Goal: Transaction & Acquisition: Register for event/course

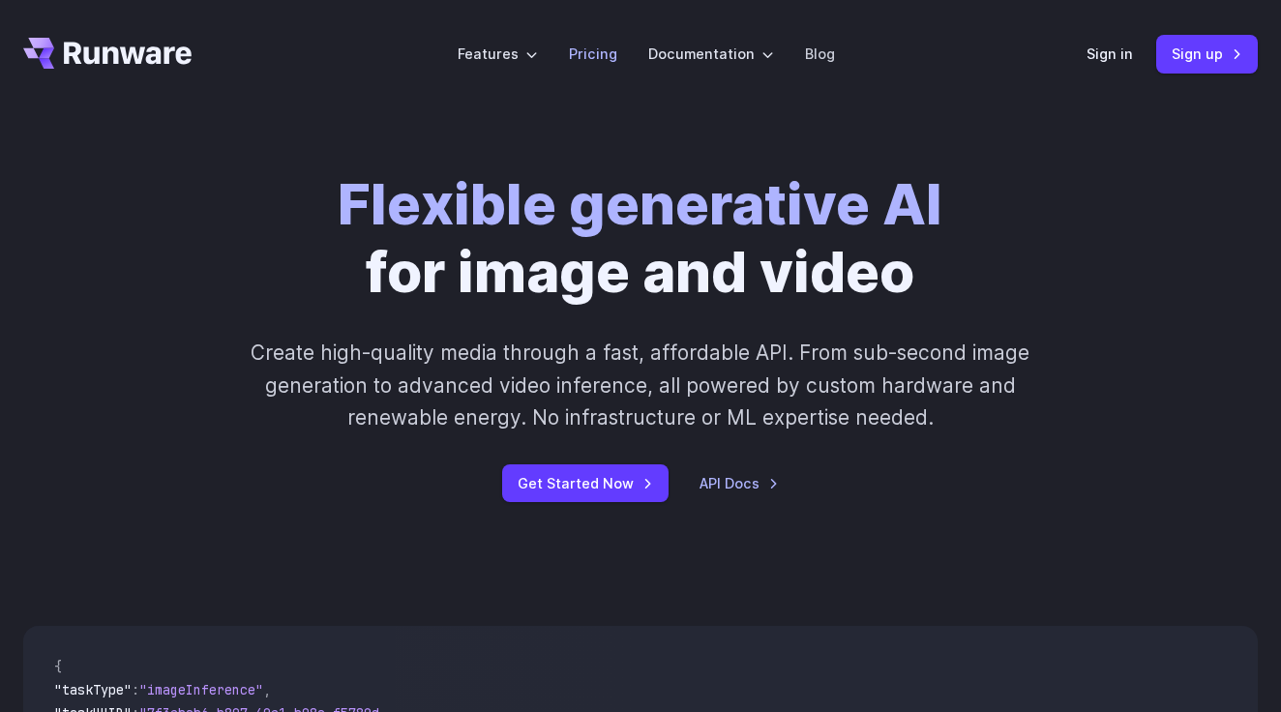
click at [598, 54] on link "Pricing" at bounding box center [593, 54] width 48 height 22
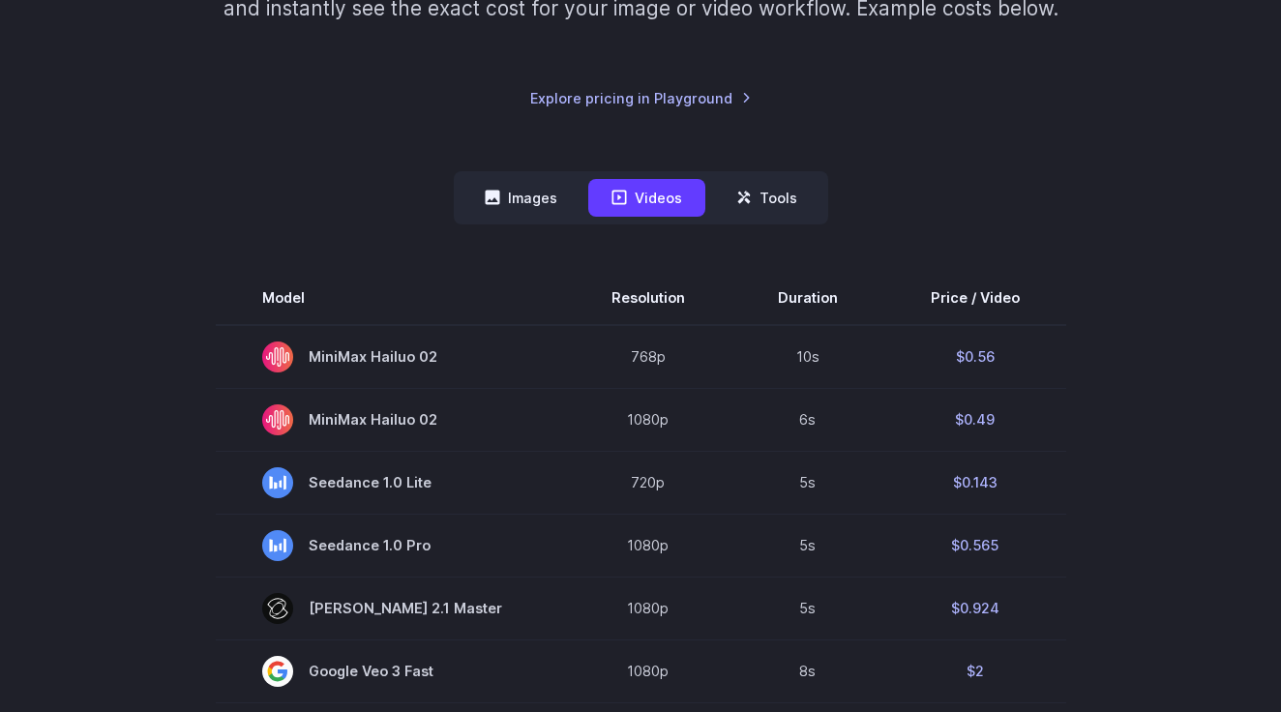
scroll to position [367, 0]
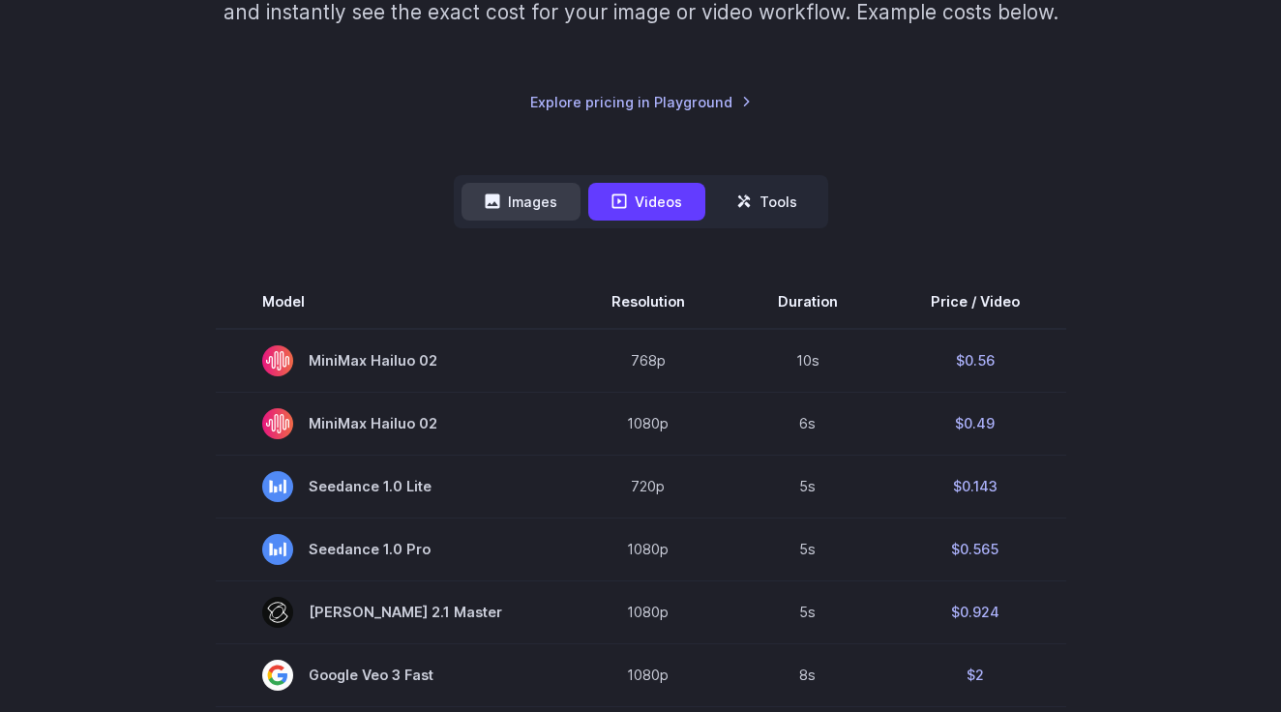
click at [549, 202] on button "Images" at bounding box center [520, 202] width 119 height 38
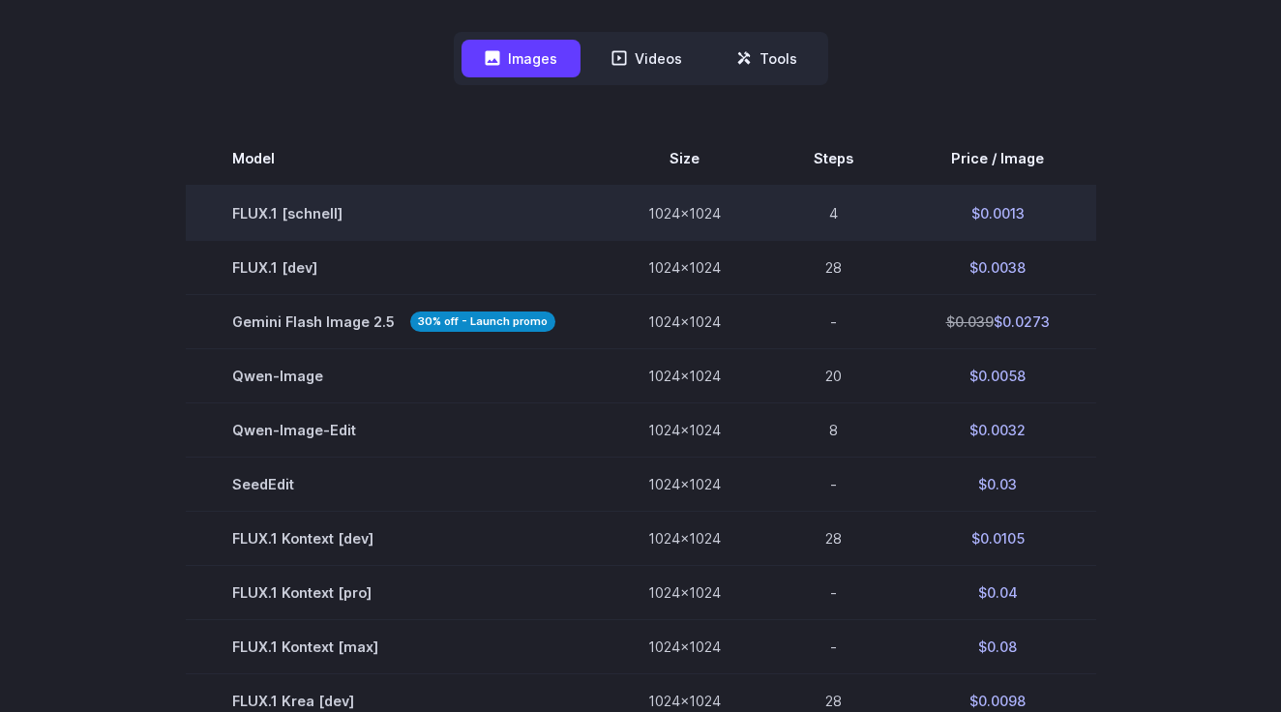
scroll to position [455, 0]
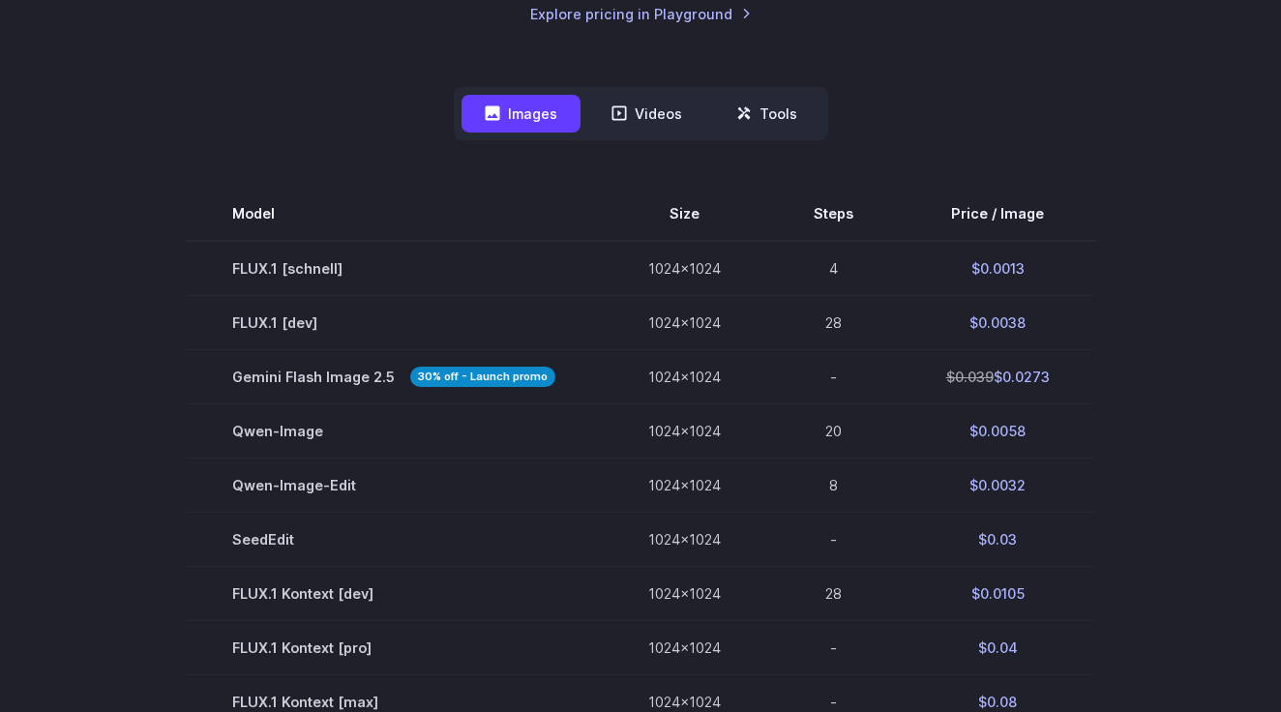
click at [772, 138] on nav "Images Videos Tools ****** ****** *****" at bounding box center [641, 113] width 374 height 53
click at [772, 123] on button "Tools" at bounding box center [766, 114] width 107 height 38
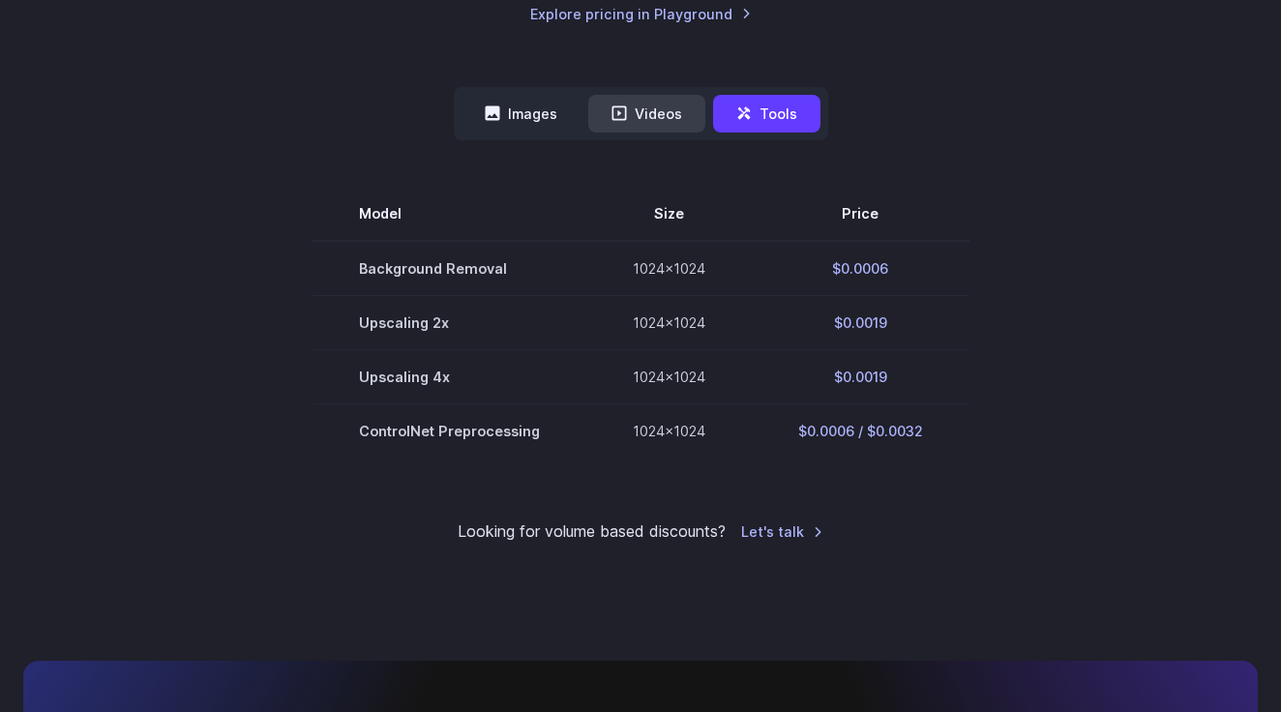
click at [673, 122] on button "Videos" at bounding box center [646, 114] width 117 height 38
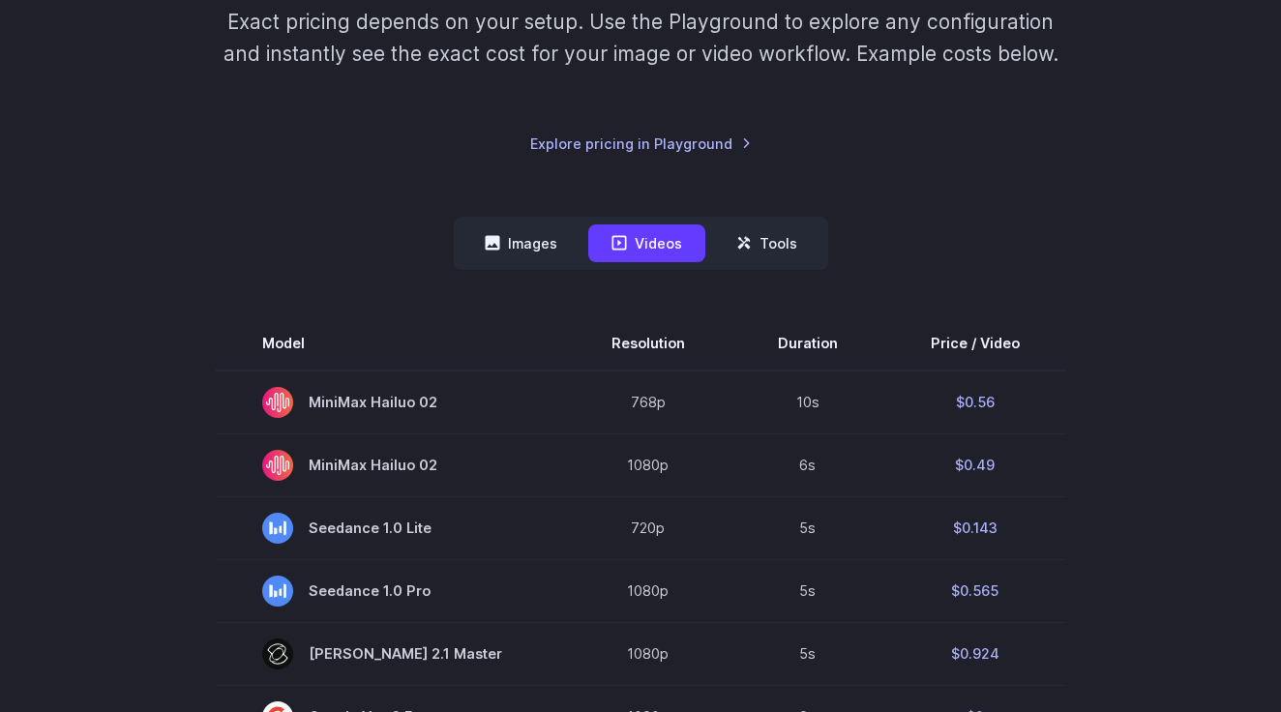
scroll to position [324, 0]
click at [557, 250] on button "Images" at bounding box center [520, 244] width 119 height 38
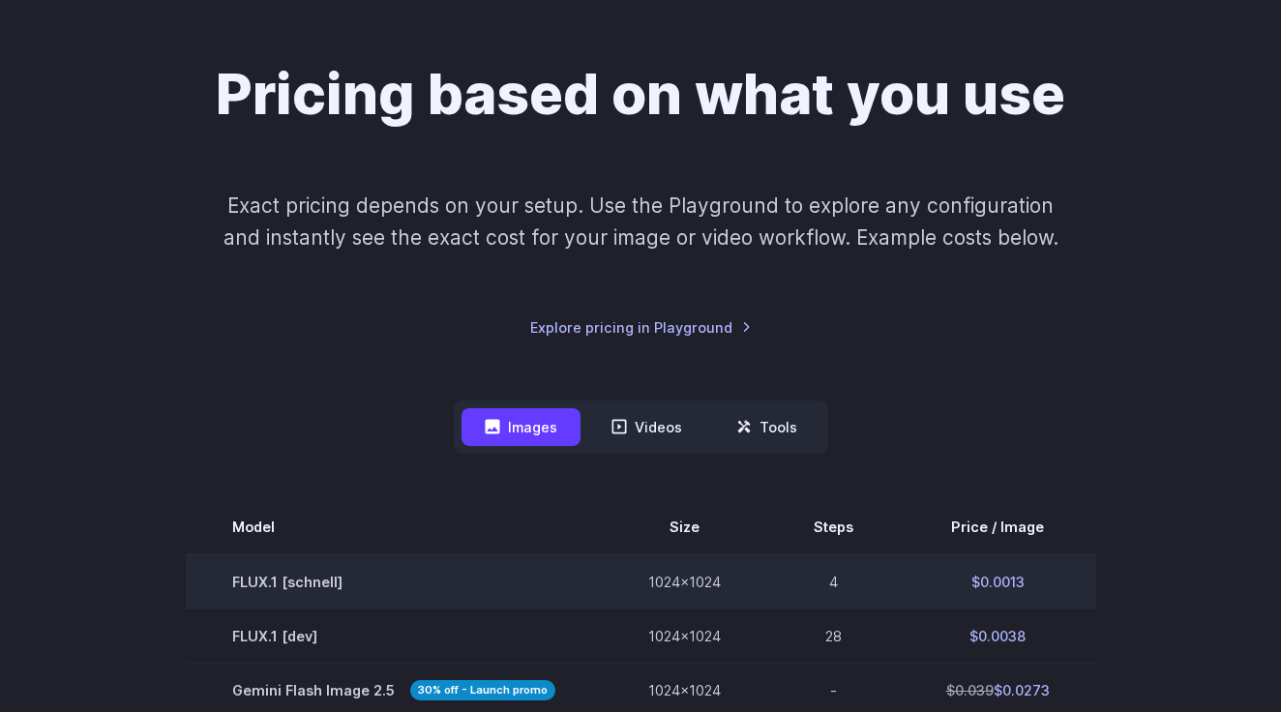
scroll to position [0, 0]
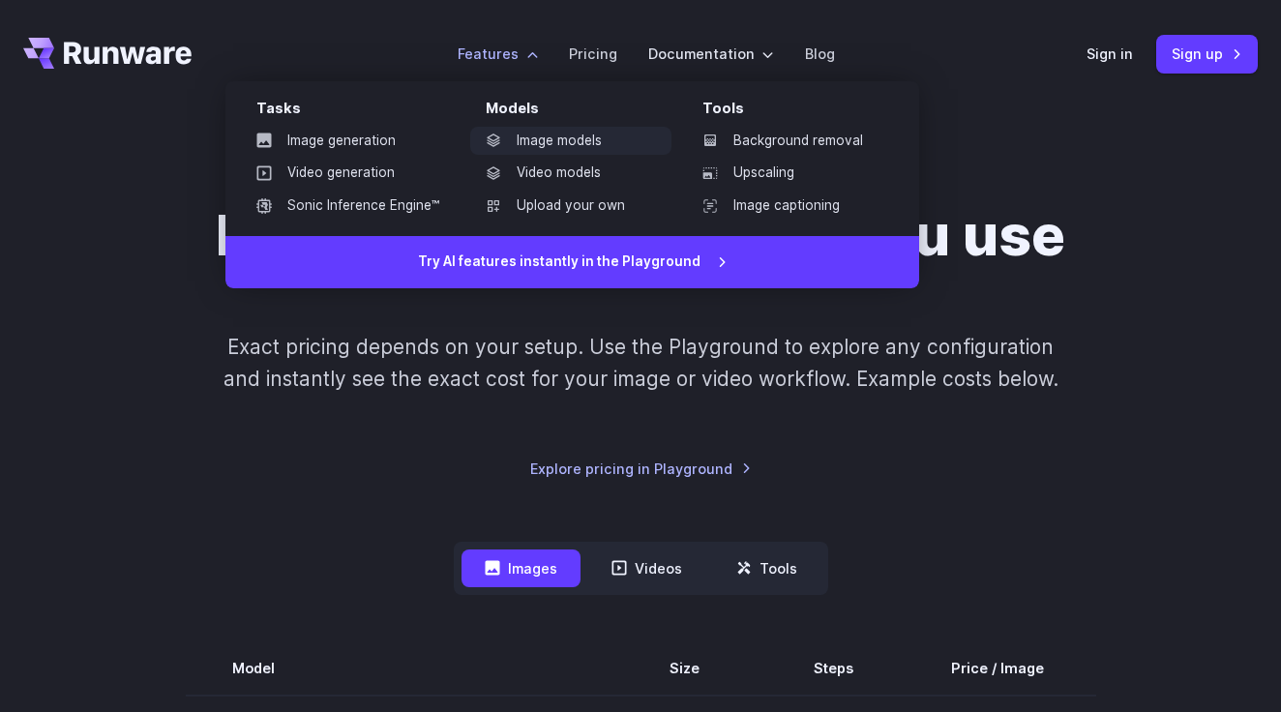
click at [570, 148] on link "Image models" at bounding box center [570, 141] width 201 height 29
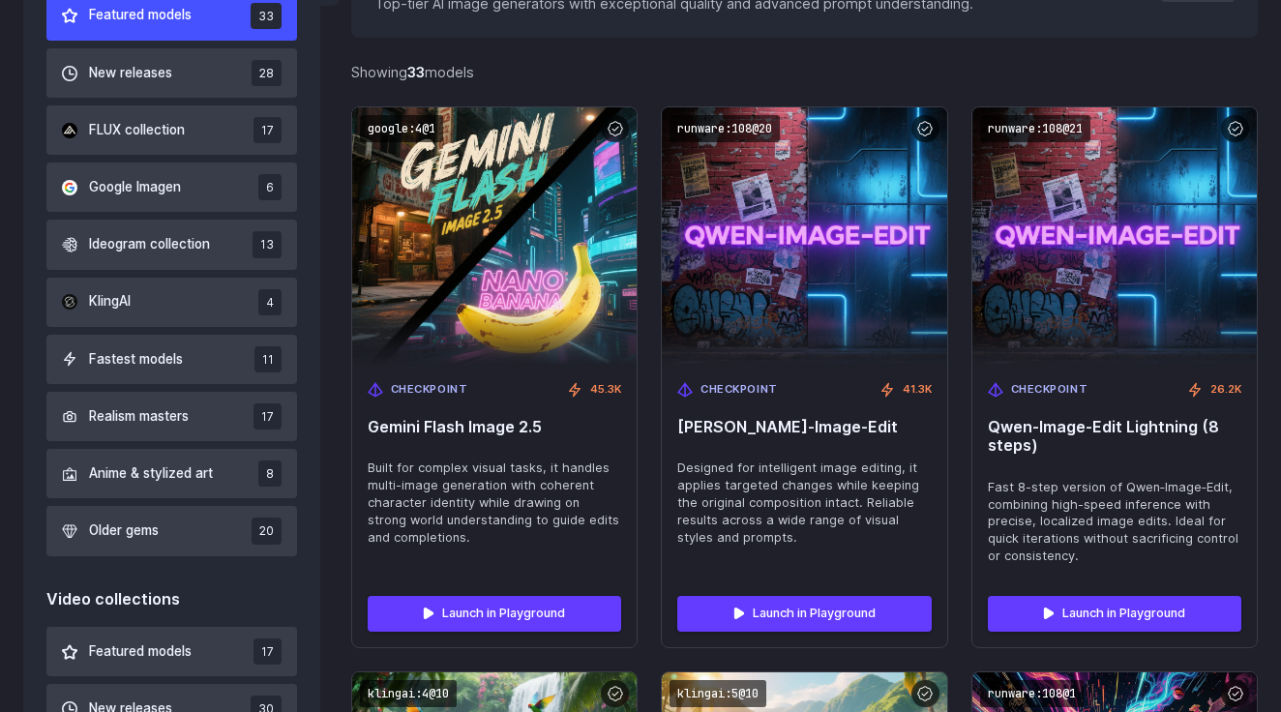
scroll to position [634, 0]
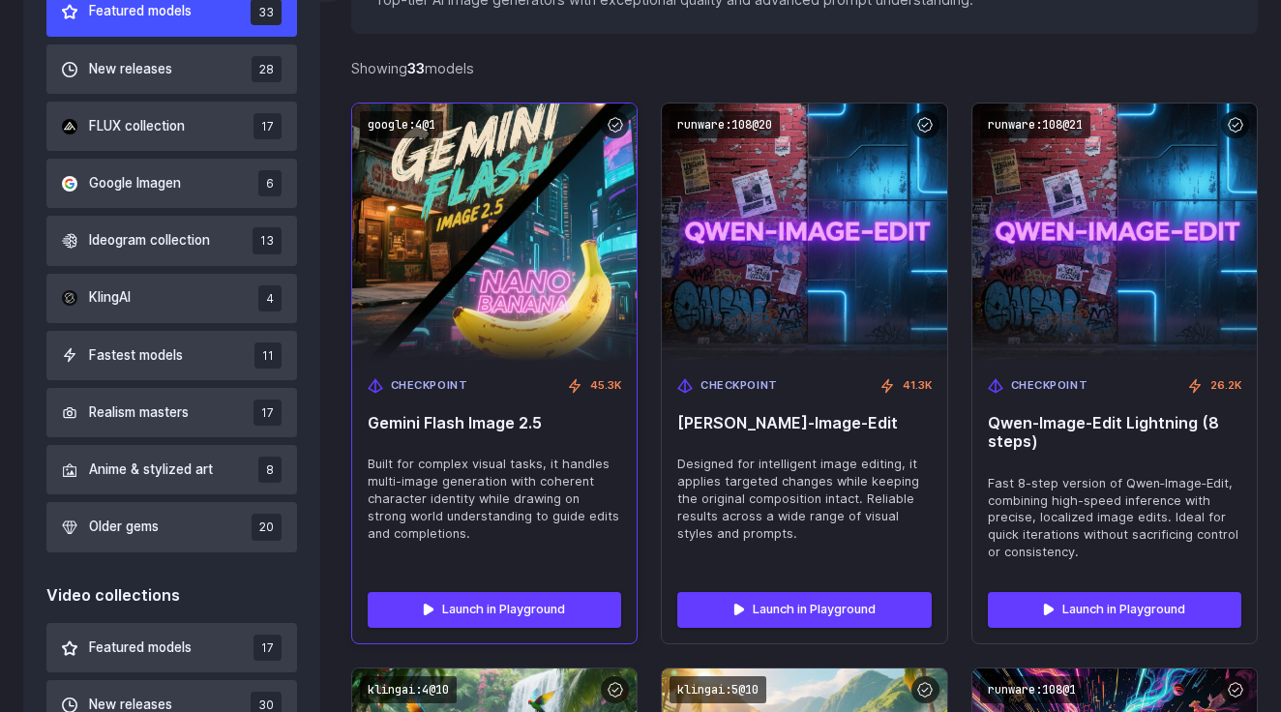
click at [504, 268] on img at bounding box center [494, 232] width 313 height 284
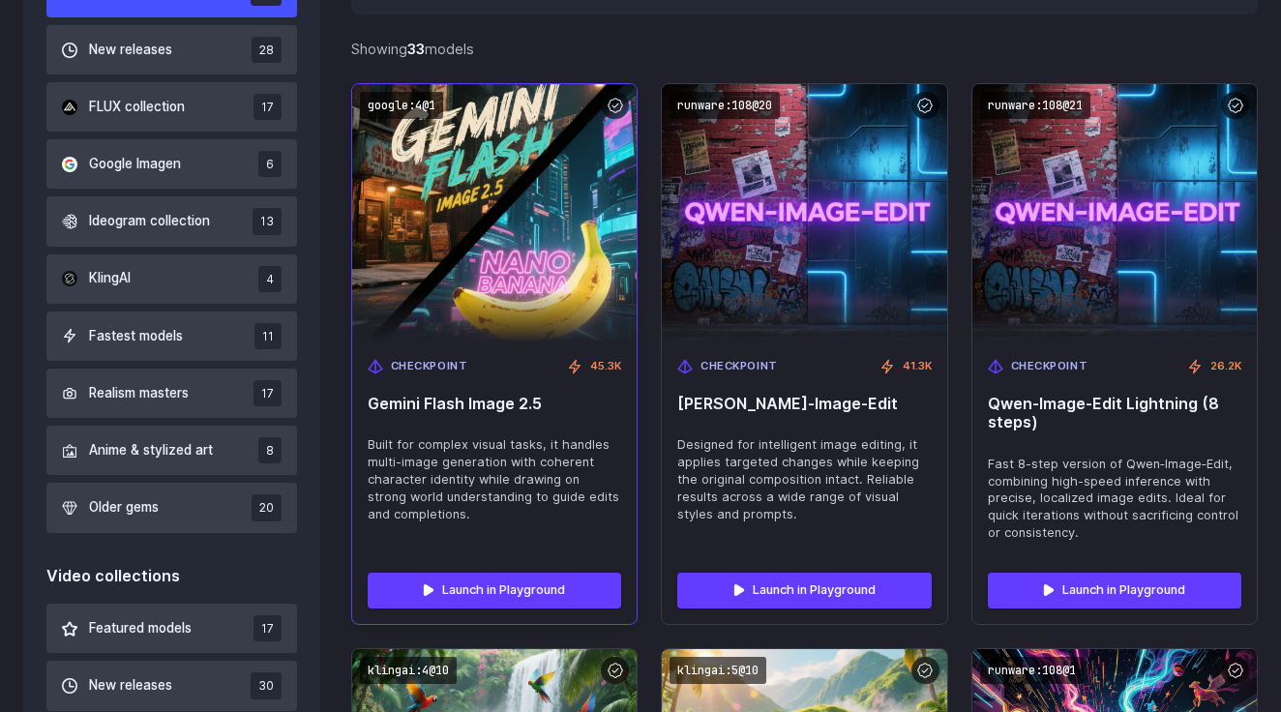
scroll to position [657, 0]
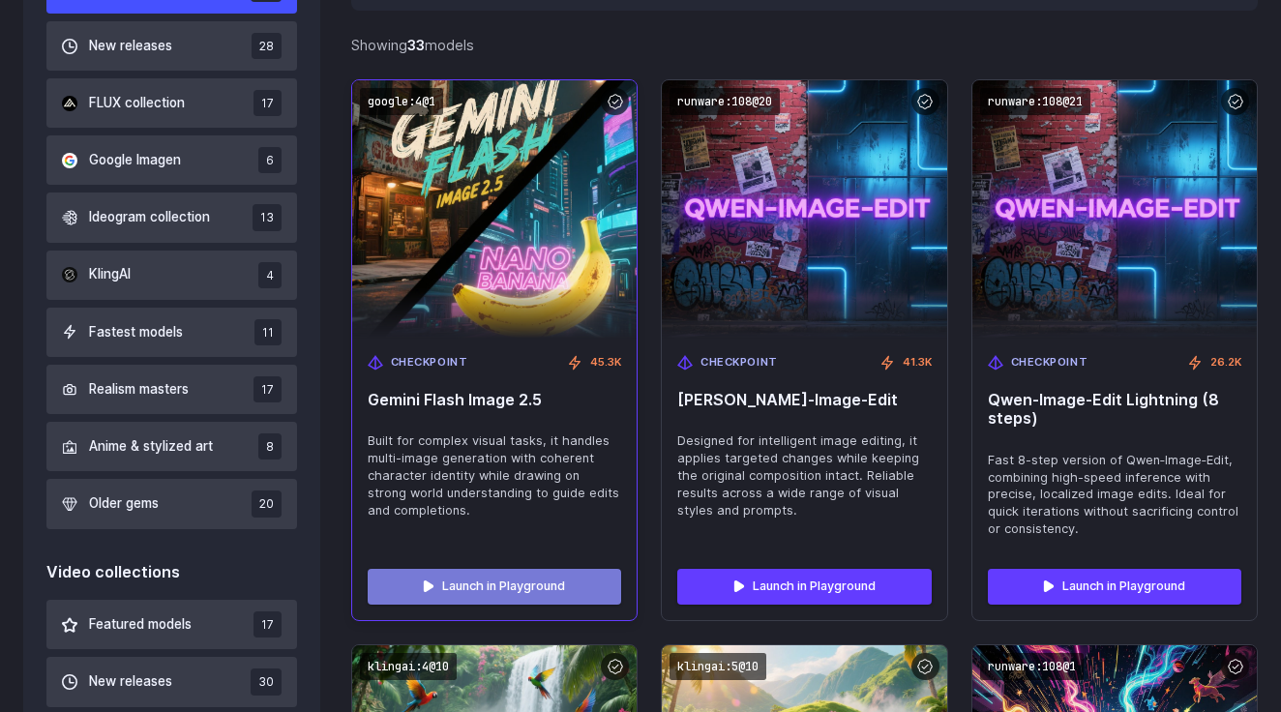
click at [524, 581] on link "Launch in Playground" at bounding box center [494, 586] width 253 height 35
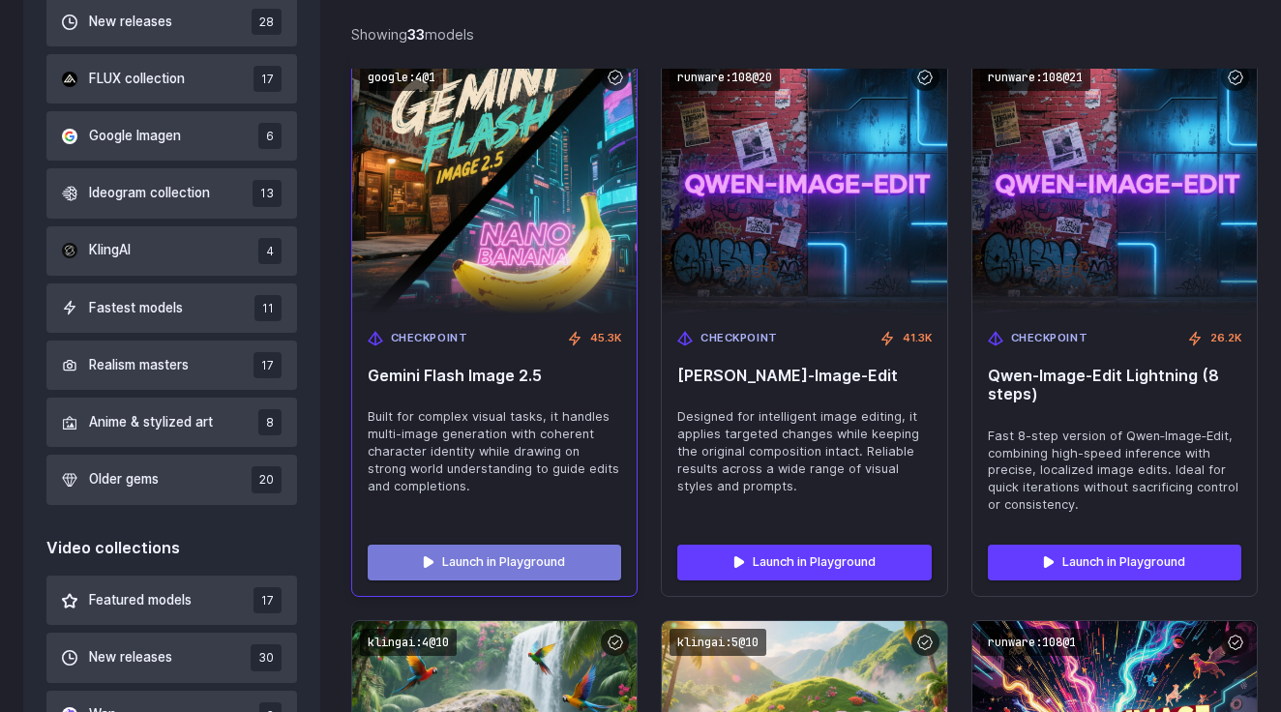
scroll to position [757, 0]
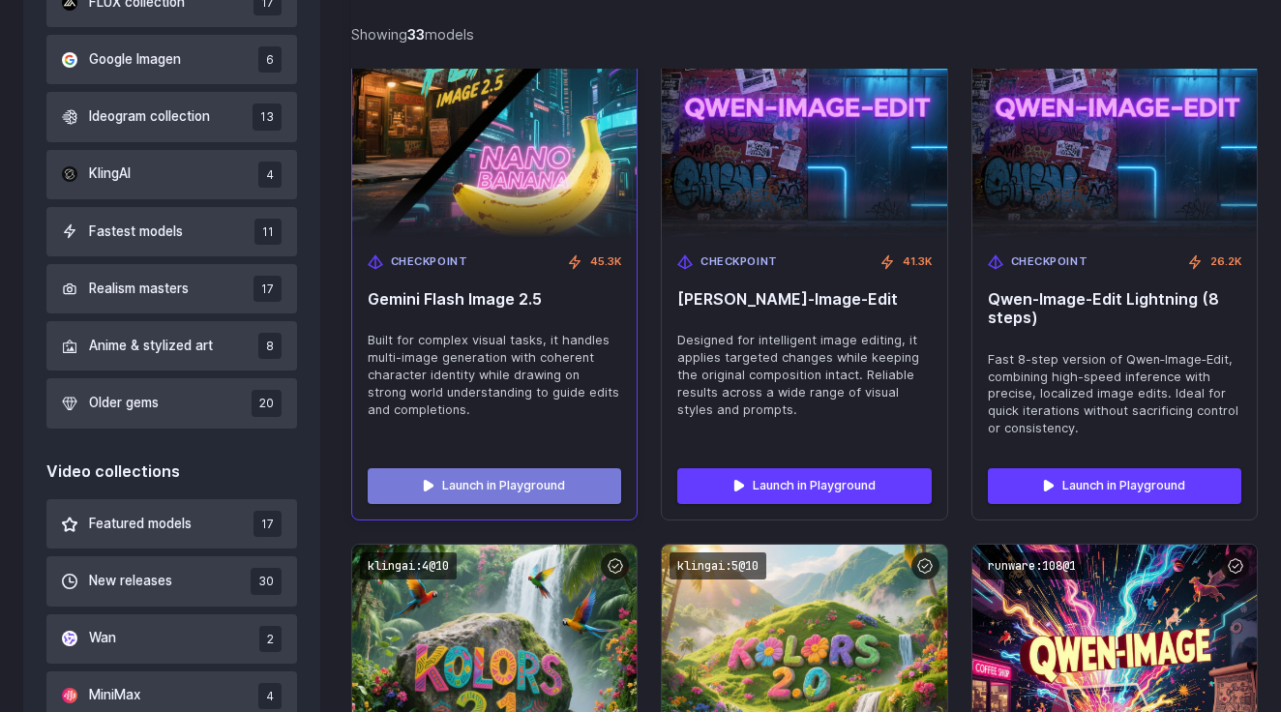
click at [554, 488] on link "Launch in Playground" at bounding box center [494, 485] width 253 height 35
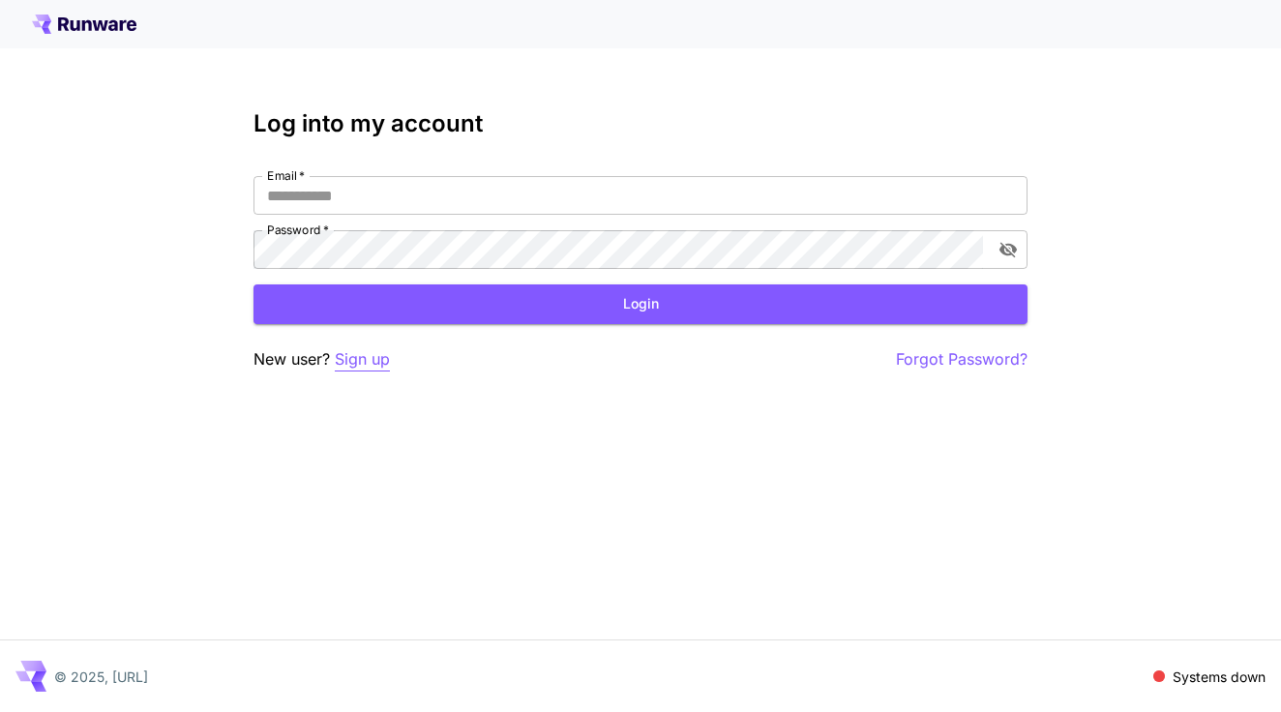
click at [362, 361] on p "Sign up" at bounding box center [362, 359] width 55 height 24
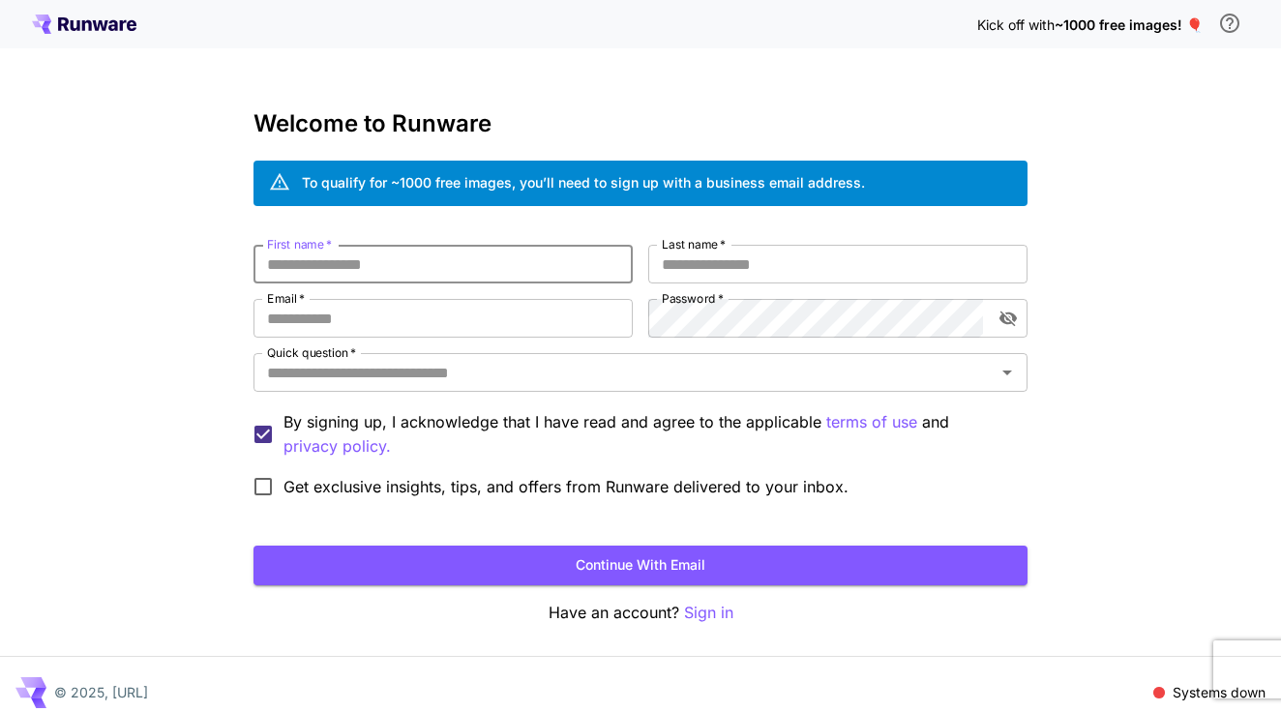
click at [409, 264] on input "First name   *" at bounding box center [442, 264] width 379 height 39
type input "*****"
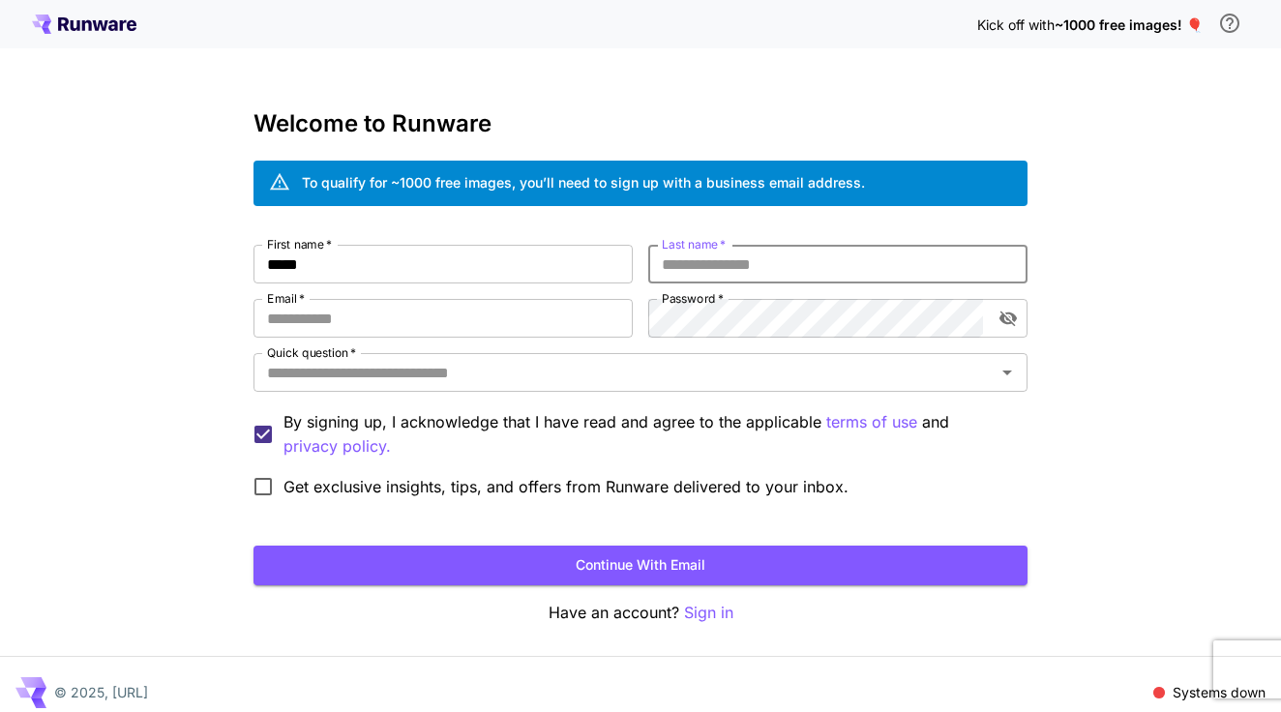
click at [725, 266] on input "Last name   *" at bounding box center [837, 264] width 379 height 39
type input "*******"
click at [567, 312] on input "Email   *" at bounding box center [442, 318] width 379 height 39
click at [211, 323] on div "Kick off with ~1000 free images! 🎈 Welcome to Runware To qualify for ~1000 free…" at bounding box center [640, 364] width 1281 height 728
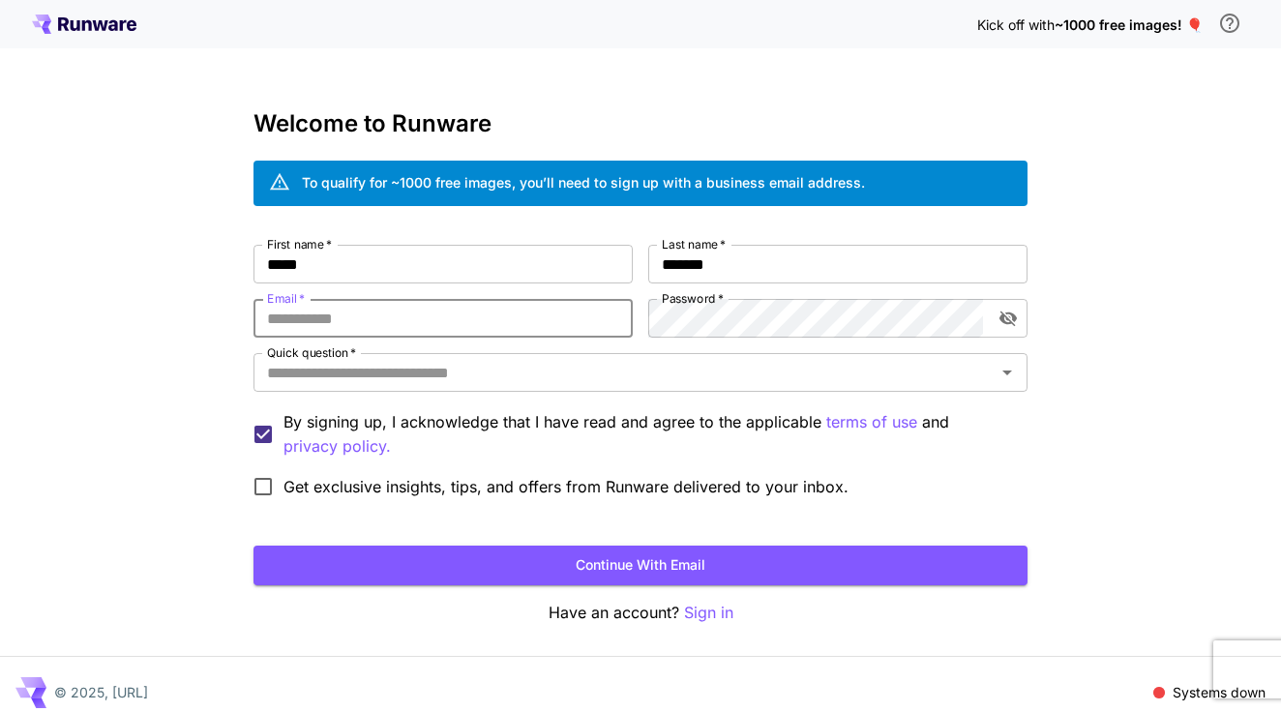
click at [329, 322] on input "Email   *" at bounding box center [442, 318] width 379 height 39
click at [227, 255] on div "Kick off with ~1000 free images! 🎈 Welcome to Runware To qualify for ~1000 free…" at bounding box center [640, 364] width 1281 height 728
click at [476, 316] on input "Email   *" at bounding box center [442, 318] width 379 height 39
click at [475, 337] on input "**********" at bounding box center [442, 318] width 379 height 39
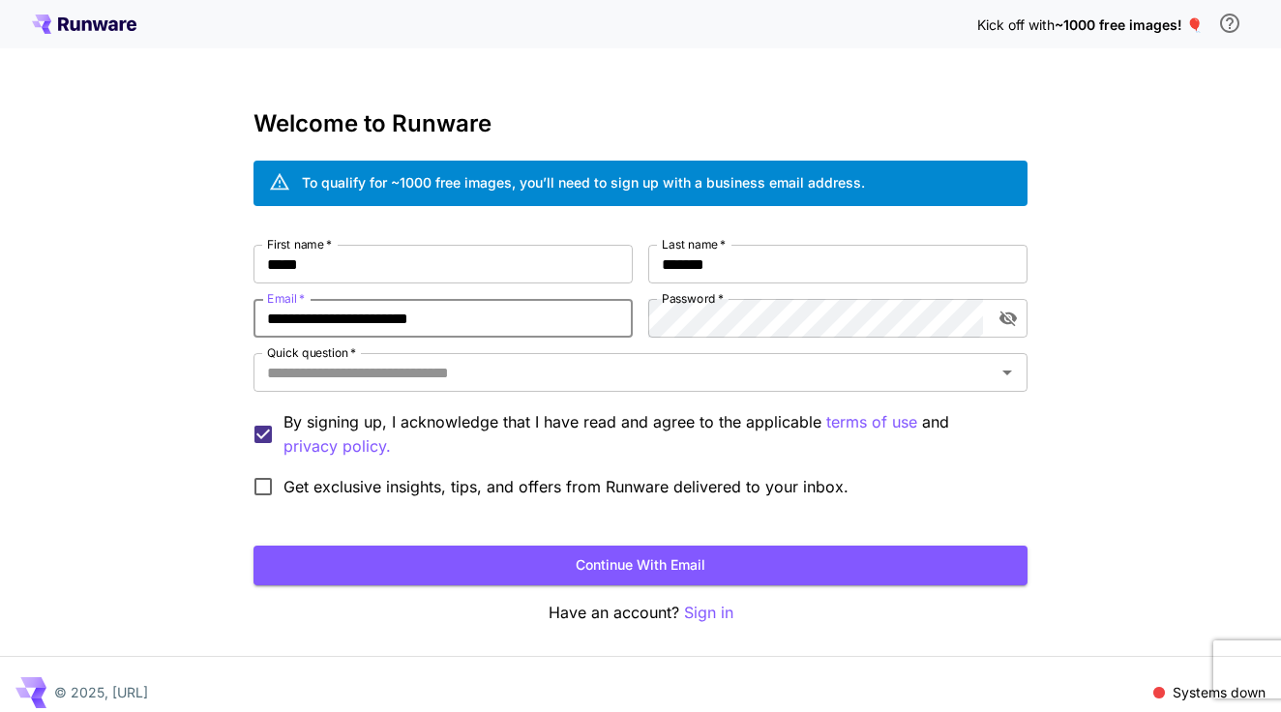
type input "**********"
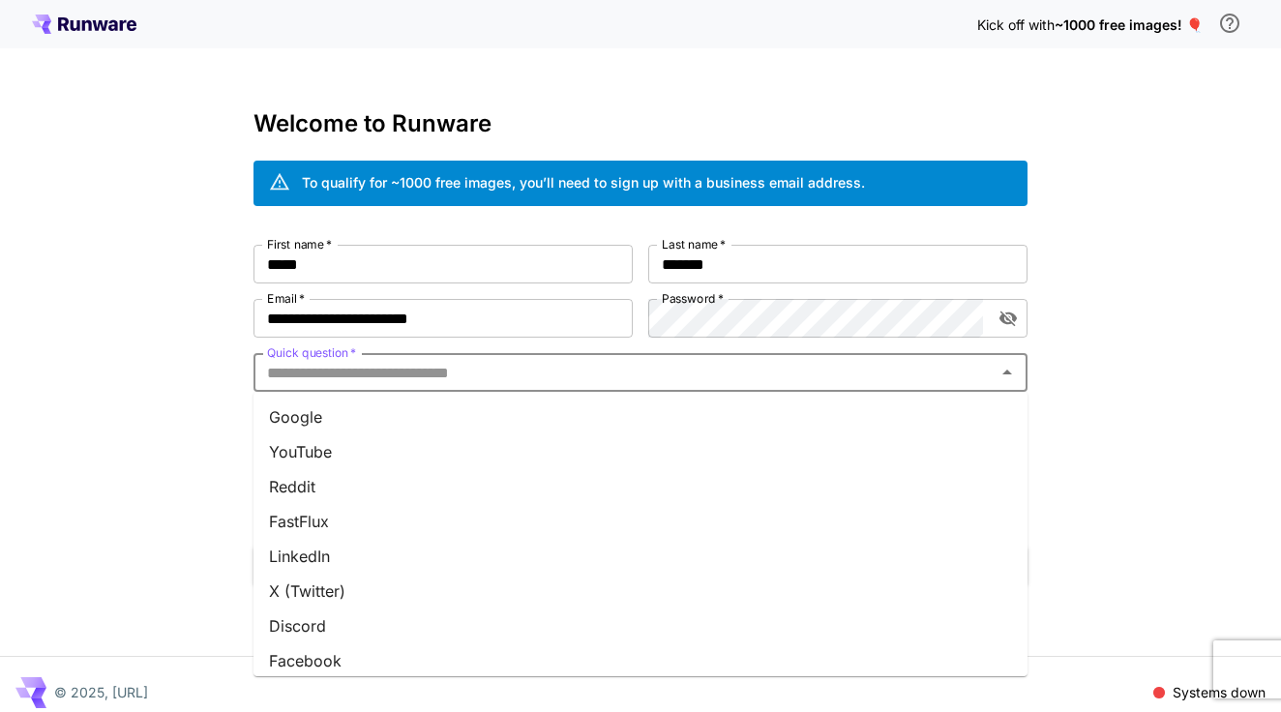
click at [614, 371] on input "Quick question   *" at bounding box center [624, 372] width 730 height 27
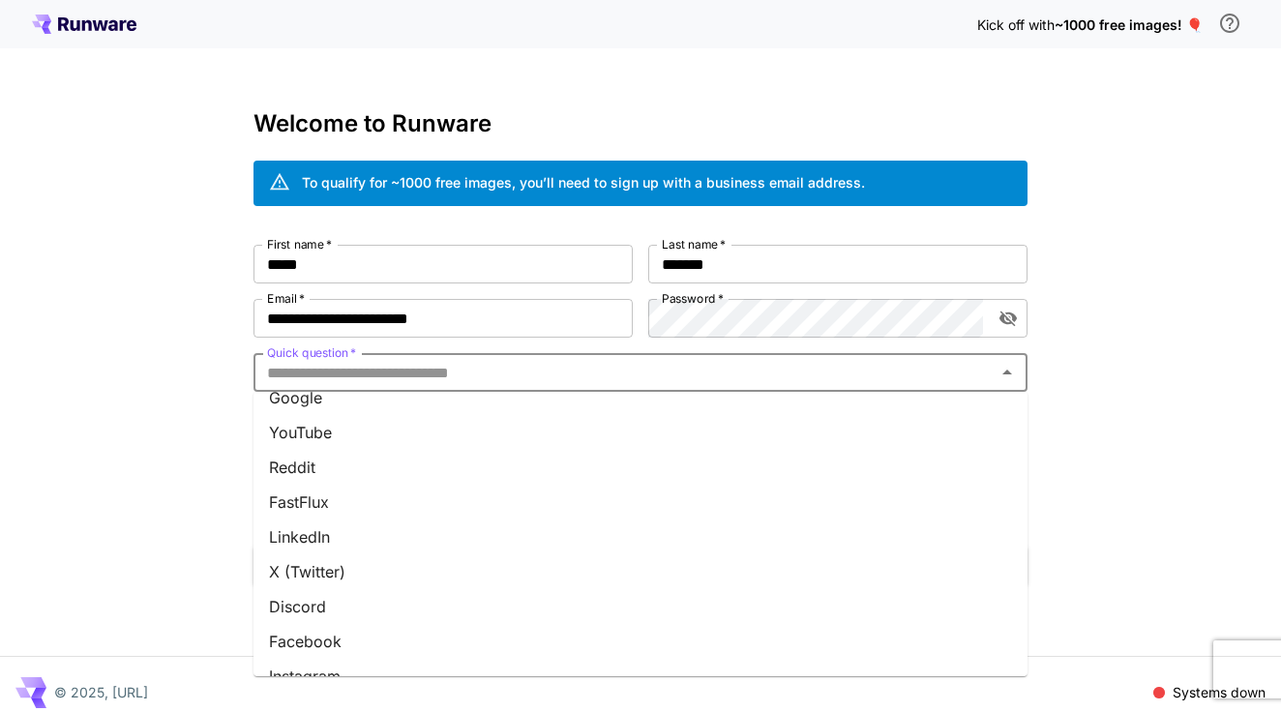
scroll to position [32, 0]
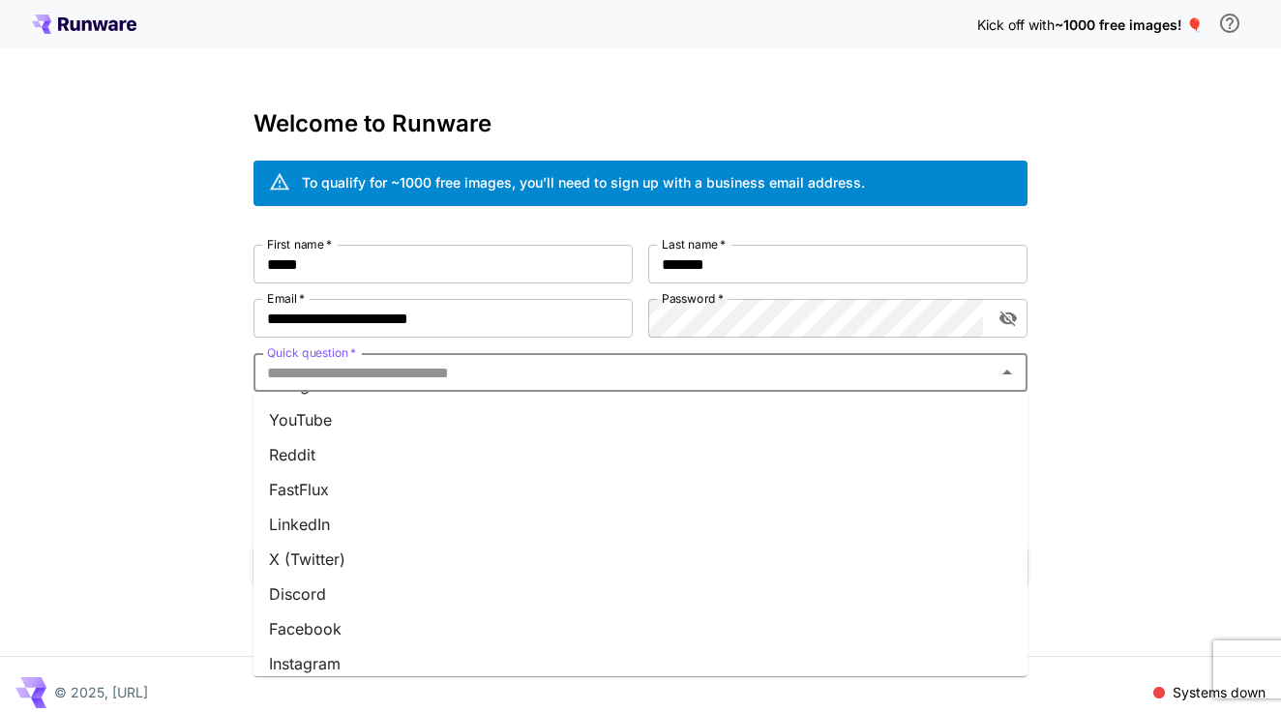
drag, startPoint x: 489, startPoint y: 568, endPoint x: 486, endPoint y: 591, distance: 23.4
click at [486, 591] on ul "Google YouTube Reddit FastFlux LinkedIn X (Twitter) Discord Facebook Instagram …" at bounding box center [640, 534] width 774 height 284
click at [486, 591] on li "Discord" at bounding box center [640, 594] width 774 height 35
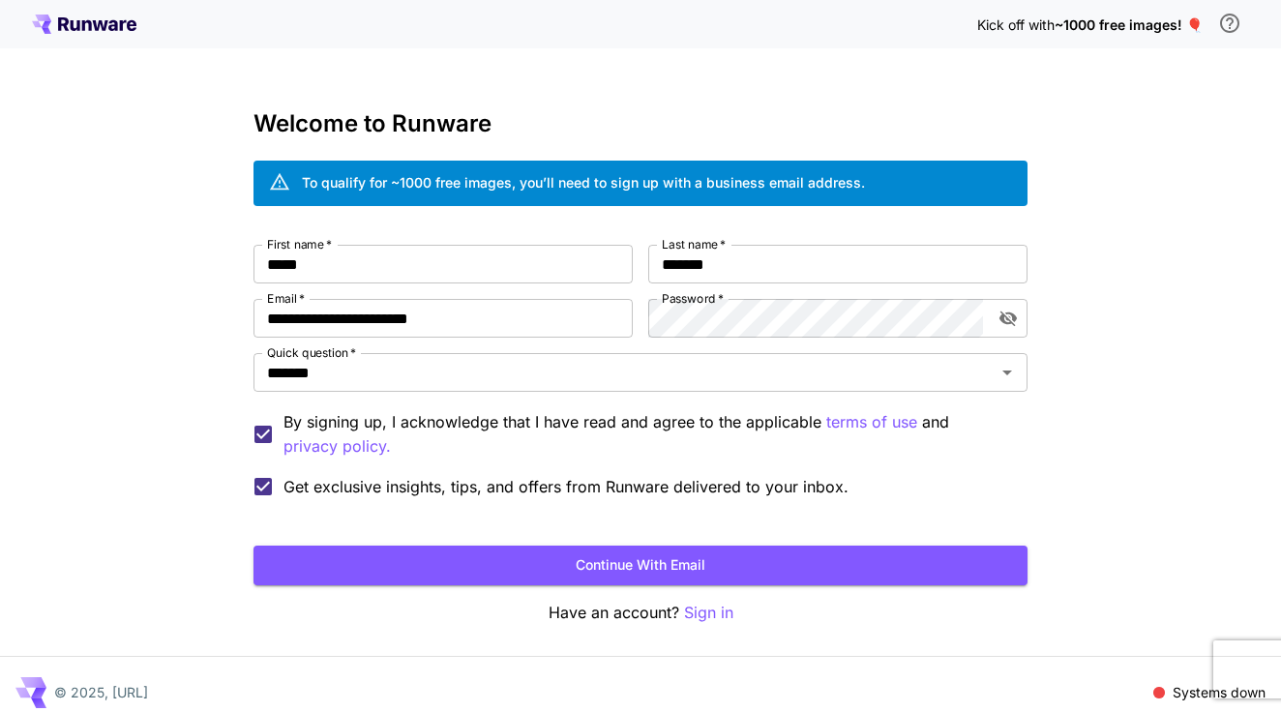
click at [390, 604] on p "Have an account? Sign in" at bounding box center [640, 613] width 774 height 24
click at [393, 561] on button "Continue with email" at bounding box center [640, 566] width 774 height 40
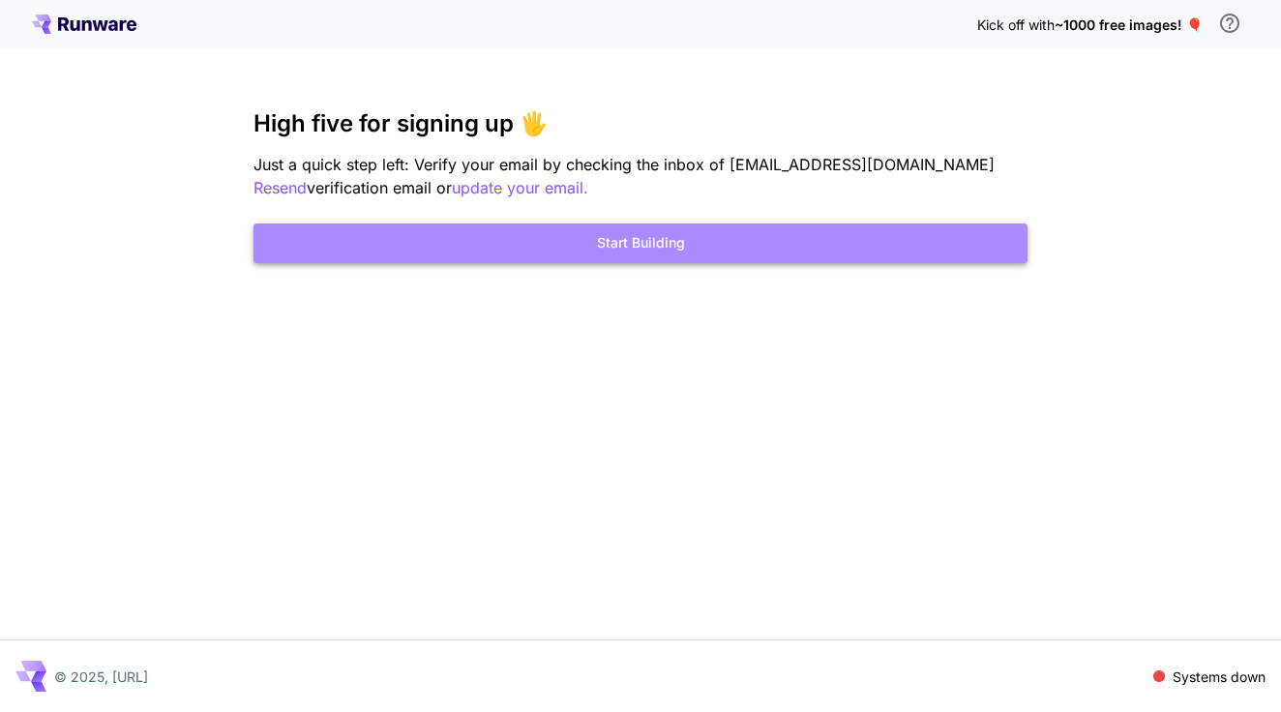
click at [446, 259] on button "Start Building" at bounding box center [640, 243] width 774 height 40
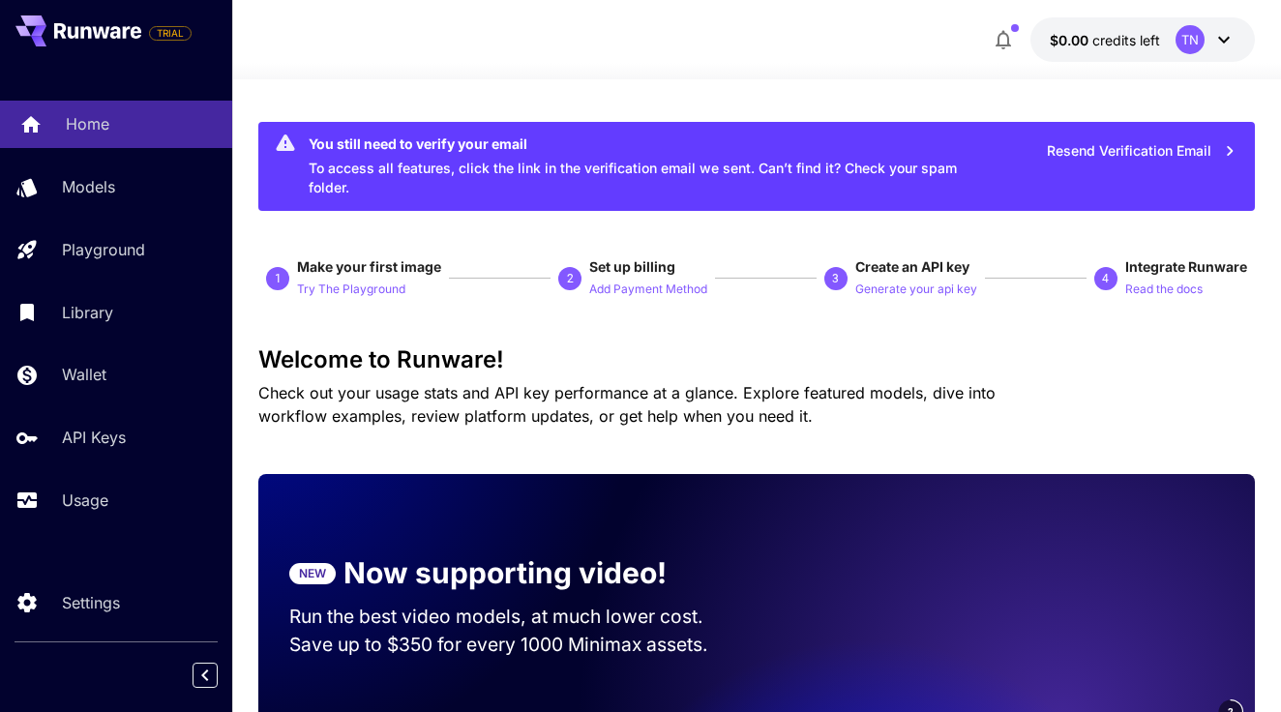
click at [99, 117] on p "Home" at bounding box center [88, 123] width 44 height 23
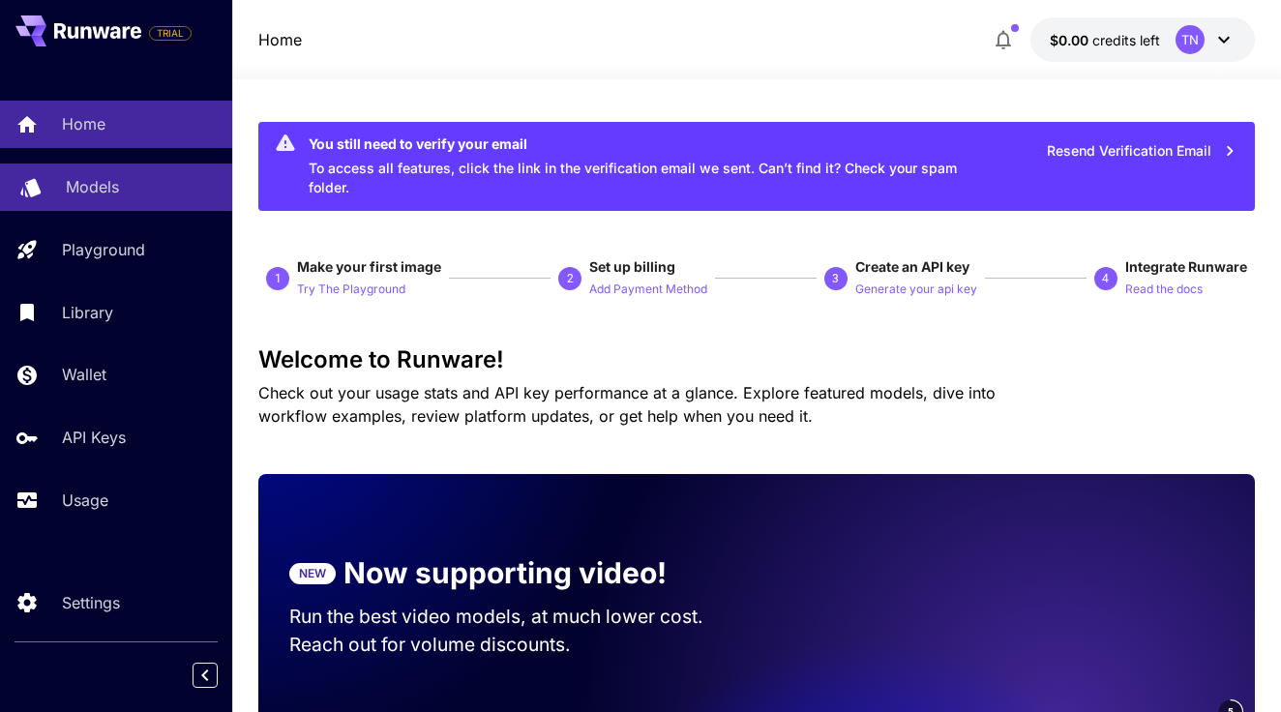
click at [98, 199] on link "Models" at bounding box center [116, 186] width 232 height 47
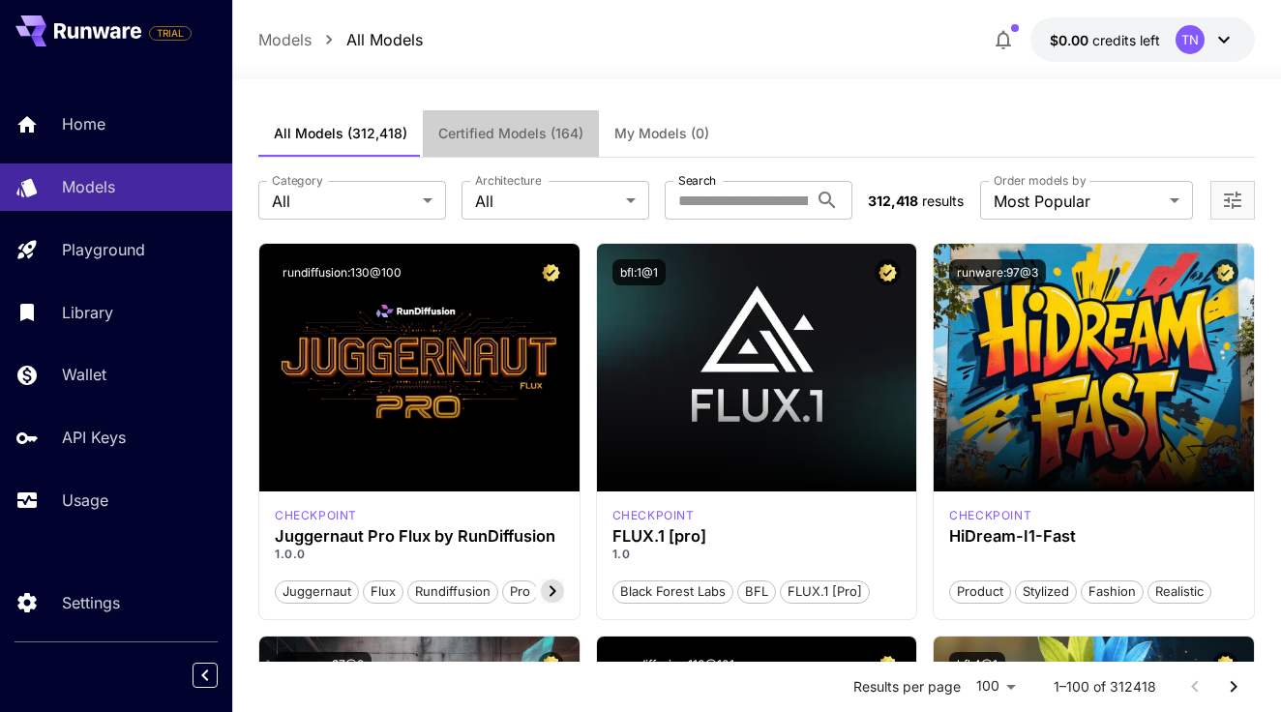
click at [465, 141] on span "Certified Models (164)" at bounding box center [510, 133] width 145 height 17
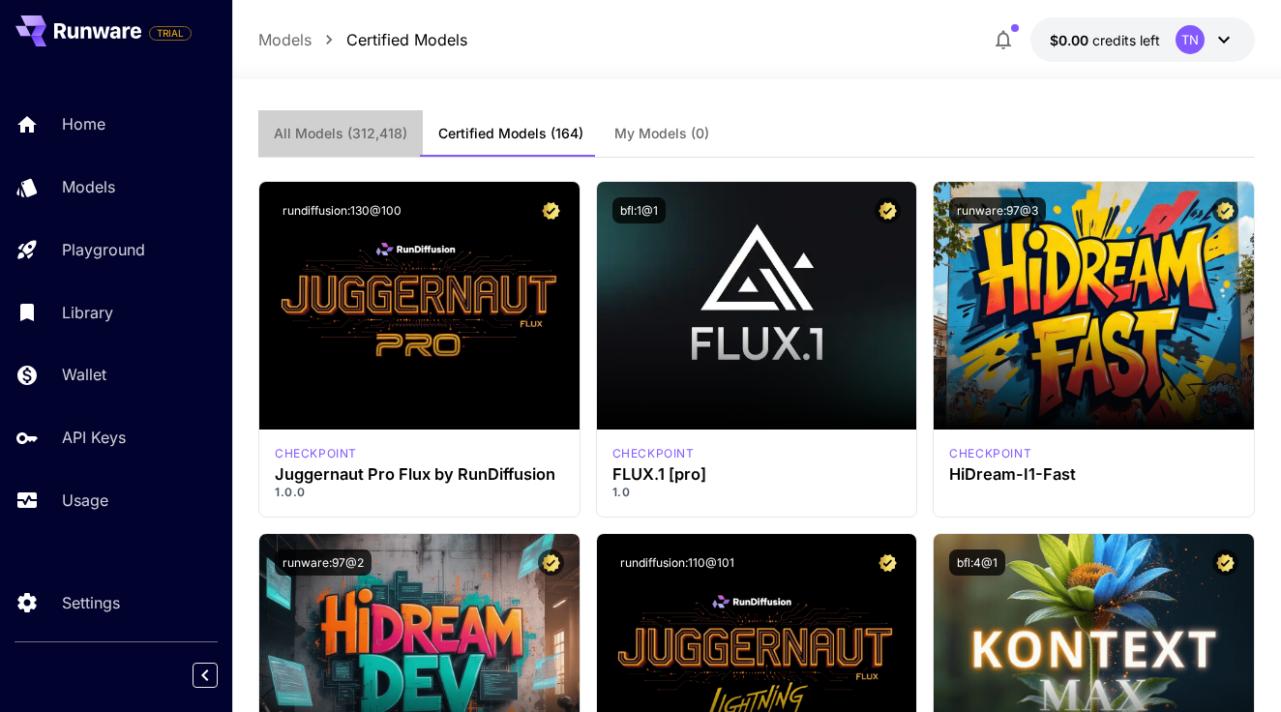
click at [346, 127] on span "All Models (312,418)" at bounding box center [341, 133] width 134 height 17
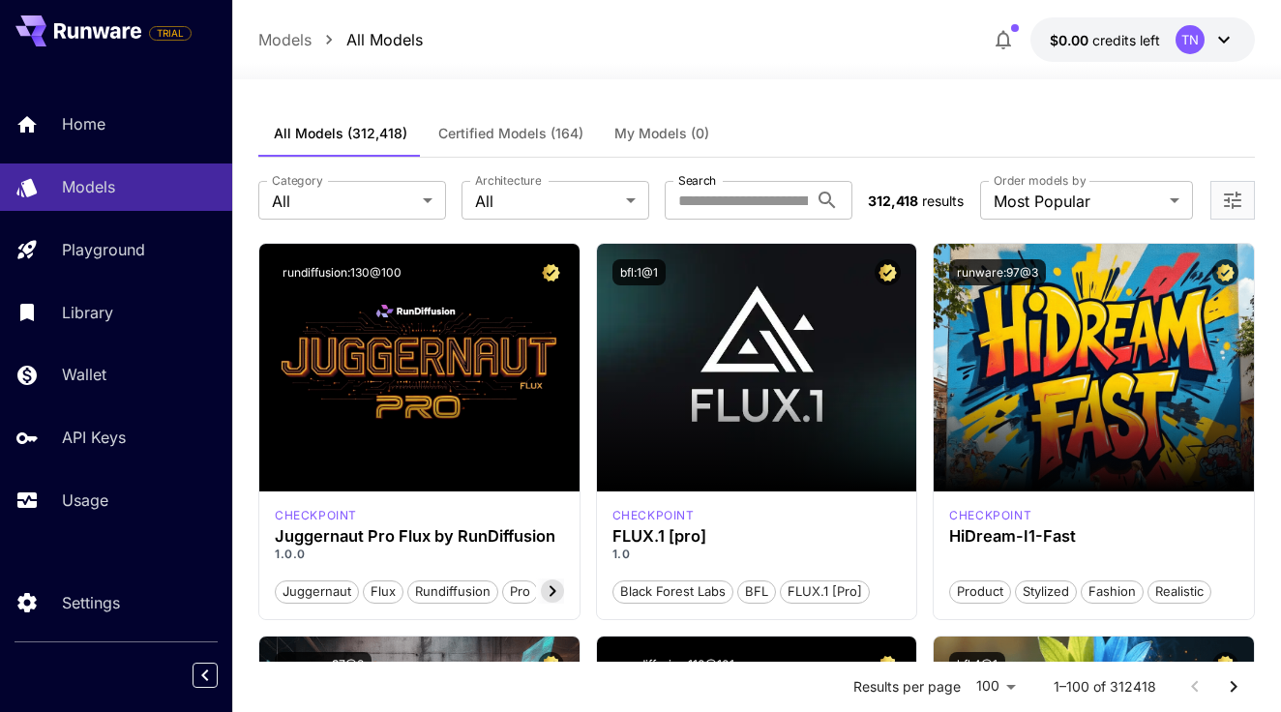
click at [304, 45] on p "Models" at bounding box center [284, 39] width 53 height 23
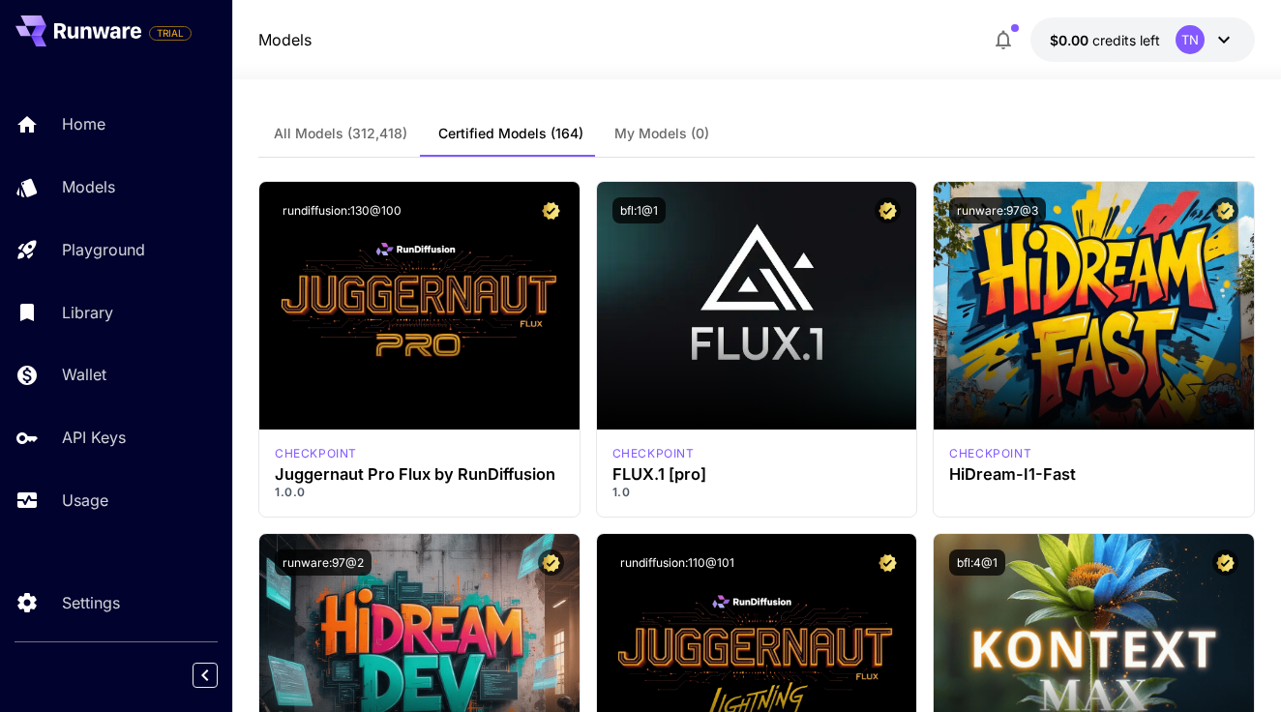
click at [104, 98] on div "Home Models Playground Library Wallet API Keys Usage" at bounding box center [116, 312] width 232 height 500
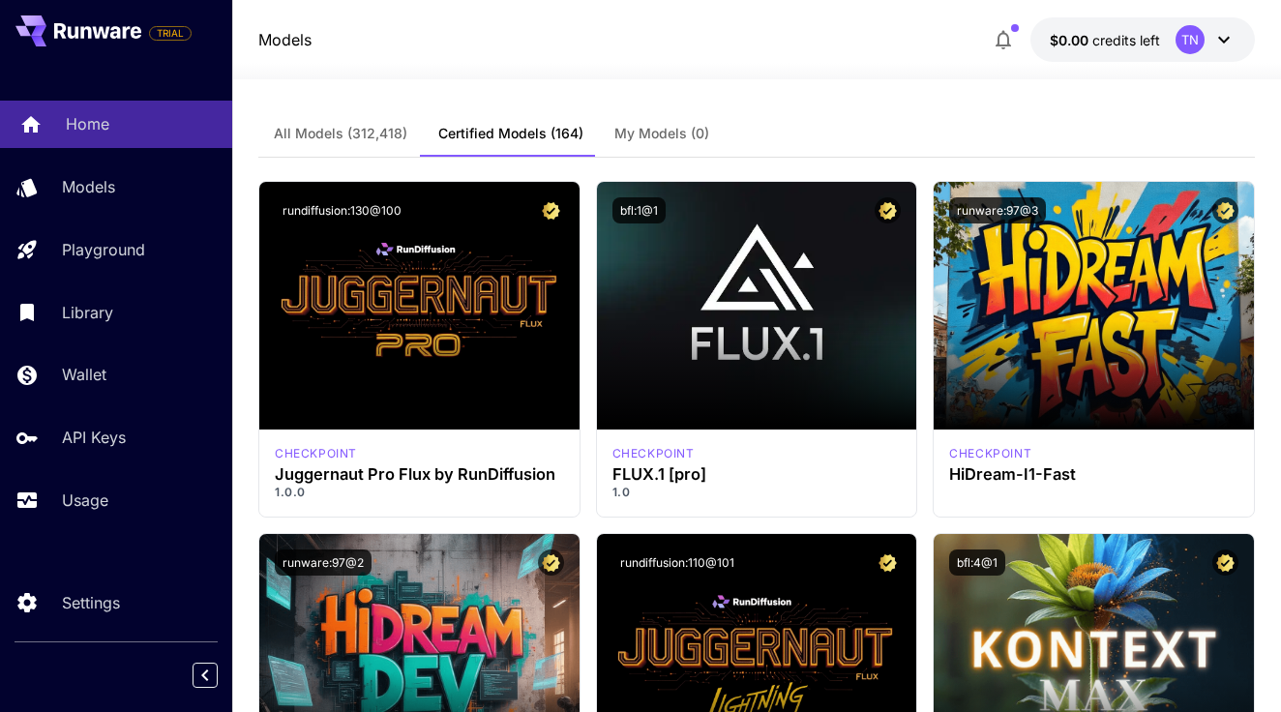
click at [104, 104] on link "Home" at bounding box center [116, 124] width 232 height 47
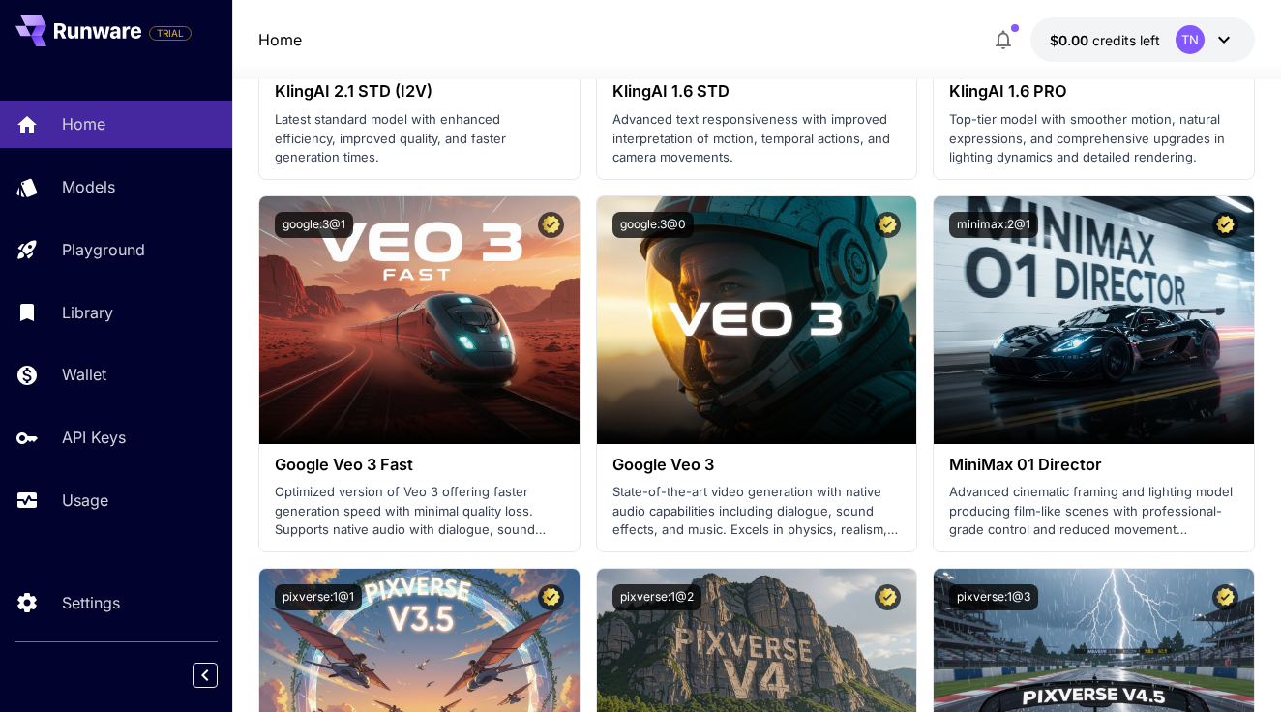
scroll to position [2024, 0]
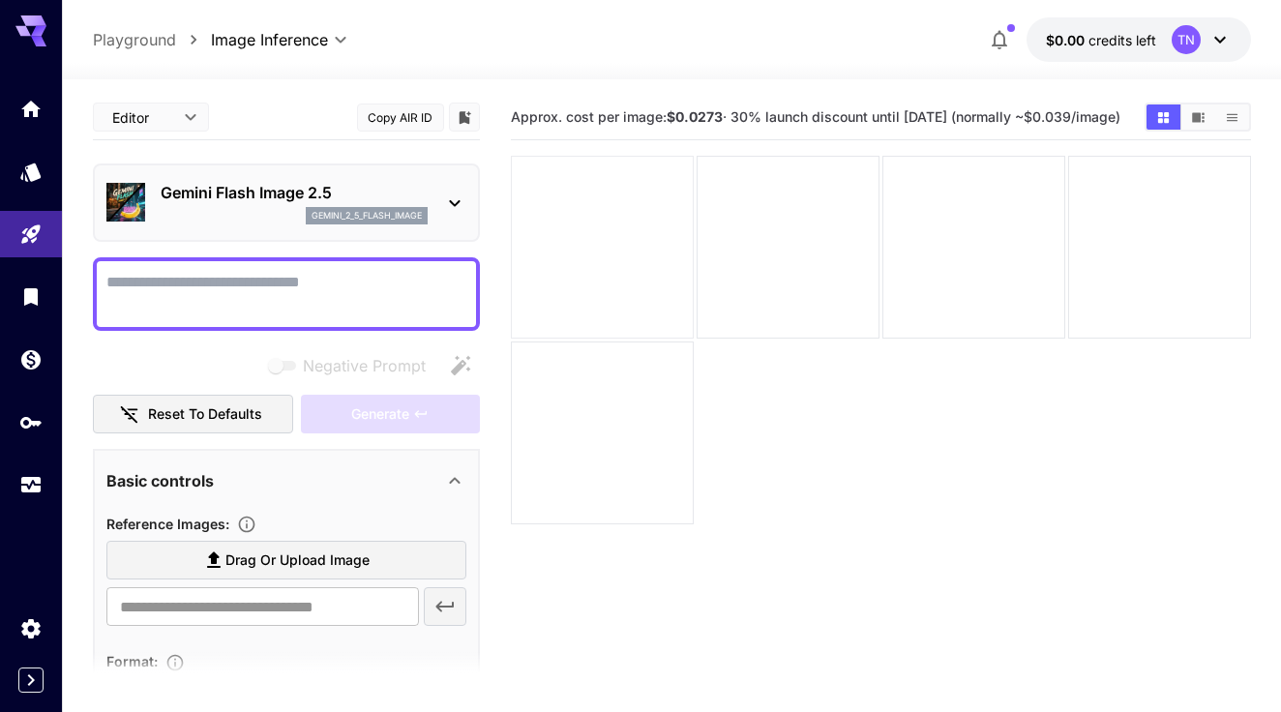
drag, startPoint x: 663, startPoint y: 249, endPoint x: 639, endPoint y: 277, distance: 37.0
click at [639, 277] on div at bounding box center [602, 247] width 183 height 183
